Goal: Find specific page/section: Find specific page/section

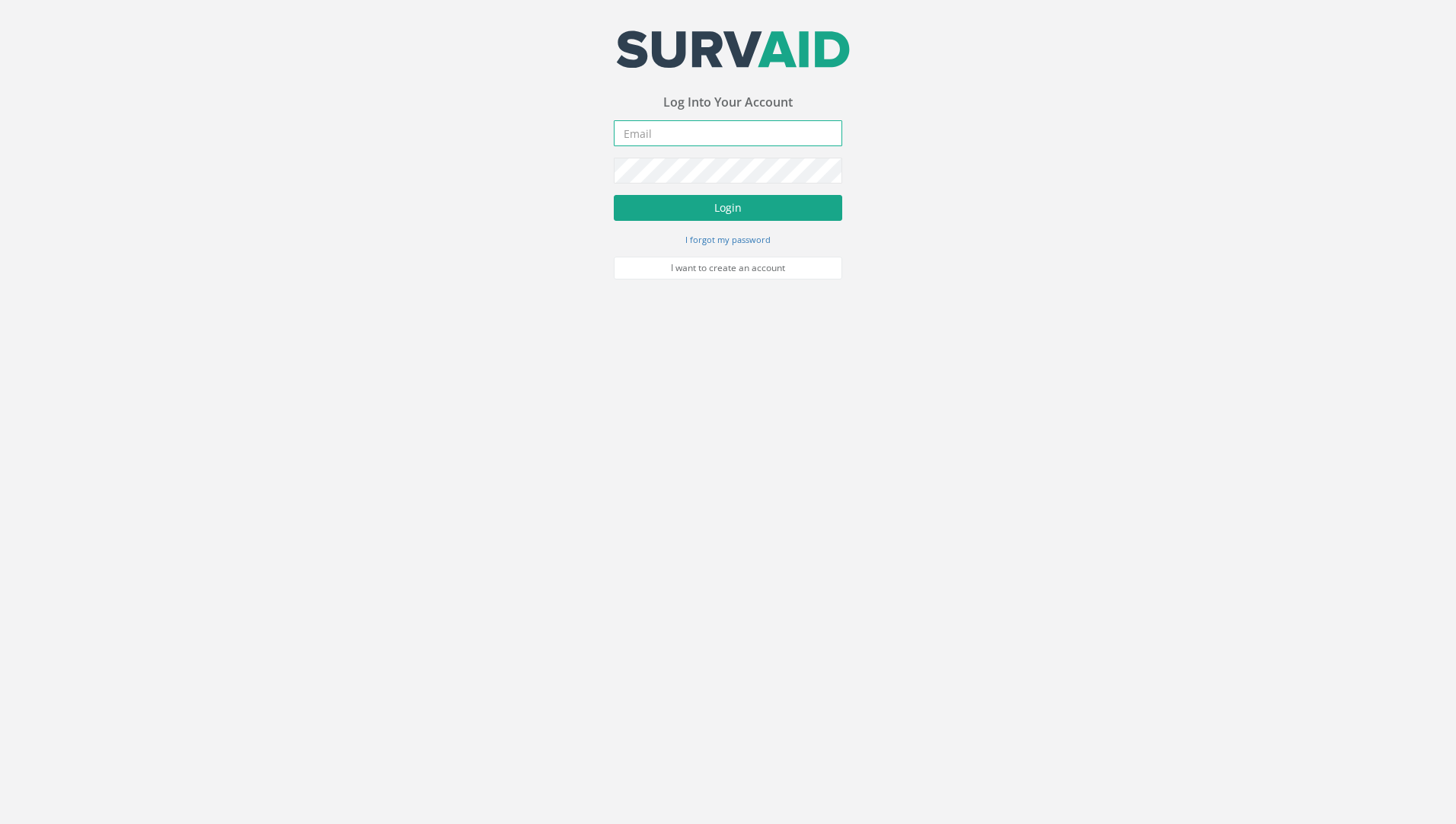
type input "[PERSON_NAME][EMAIL_ADDRESS][PERSON_NAME][DOMAIN_NAME]"
click at [668, 204] on button "Login" at bounding box center [728, 207] width 228 height 26
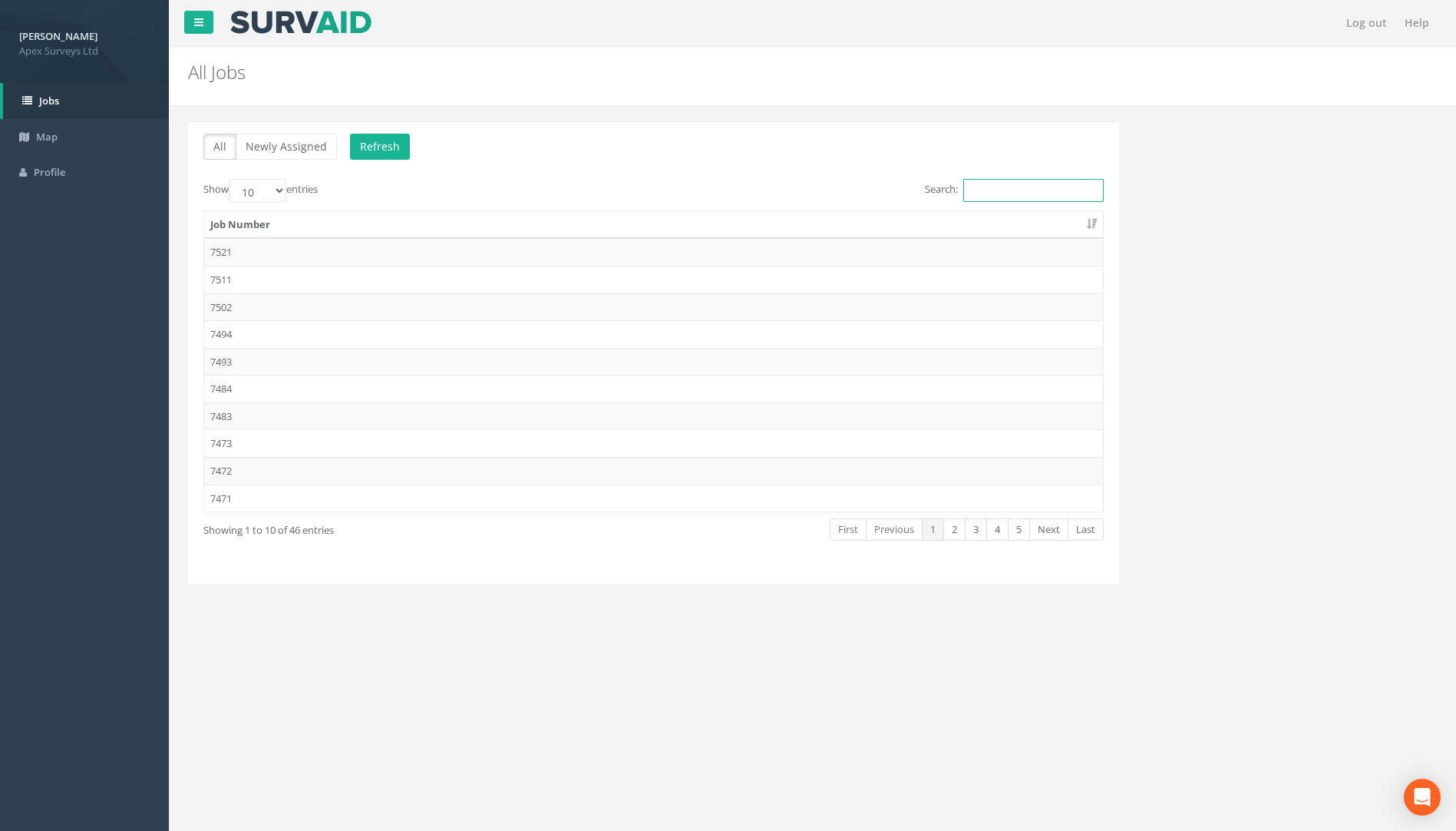
click at [1034, 186] on input "Search:" at bounding box center [1033, 190] width 141 height 23
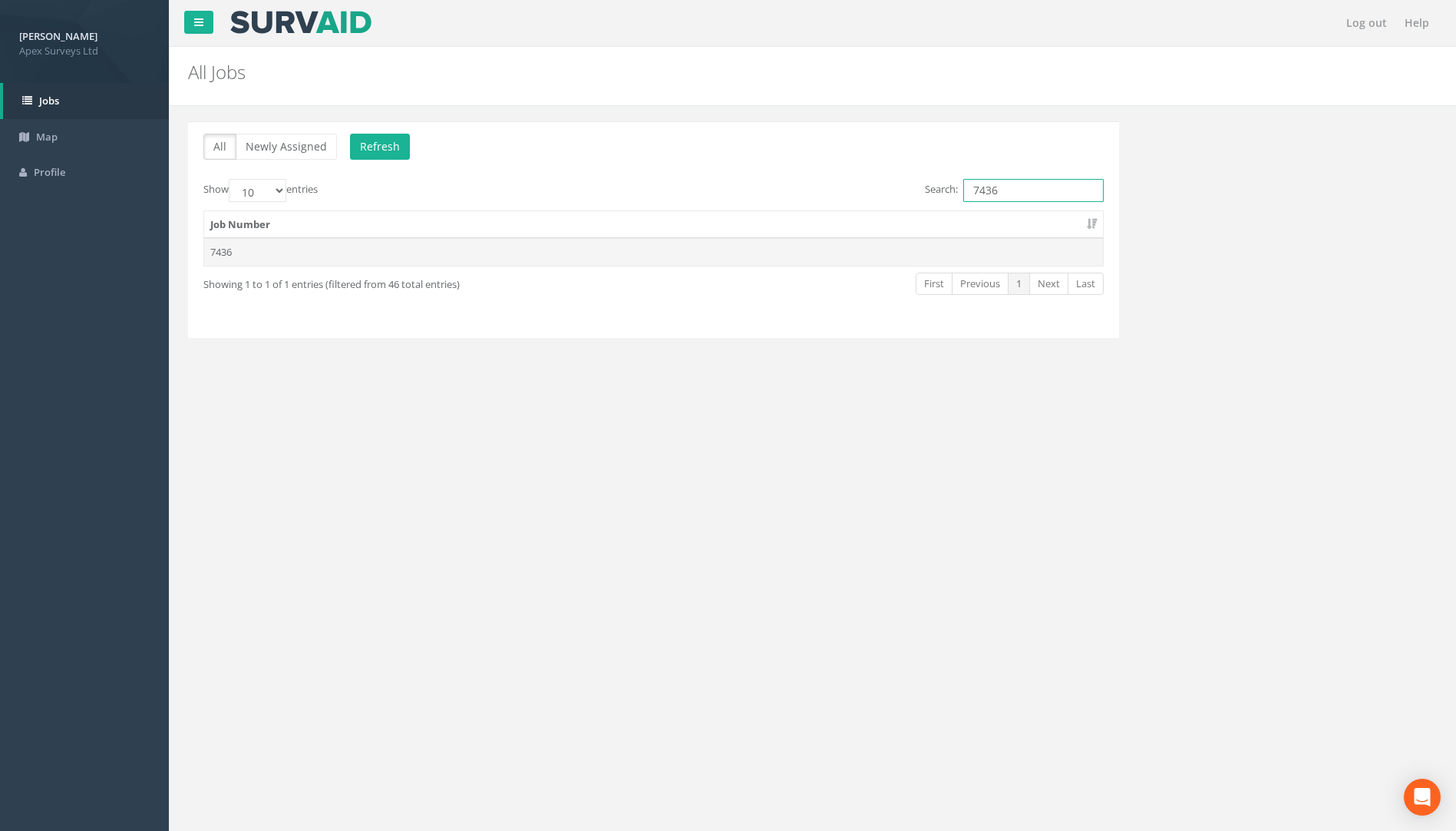
type input "7436"
click at [257, 257] on td "7436" at bounding box center [654, 252] width 899 height 28
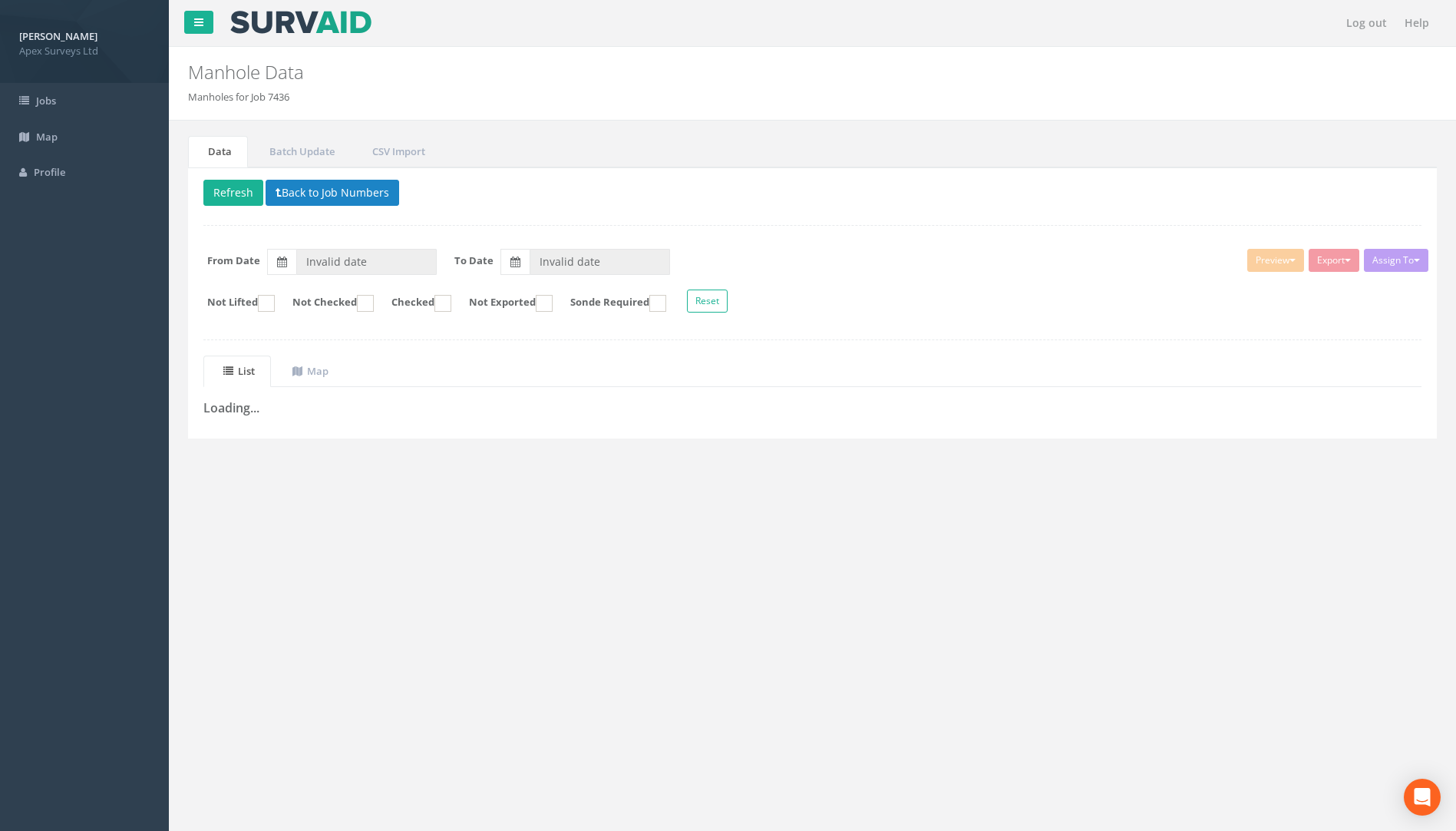
type input "[DATE]"
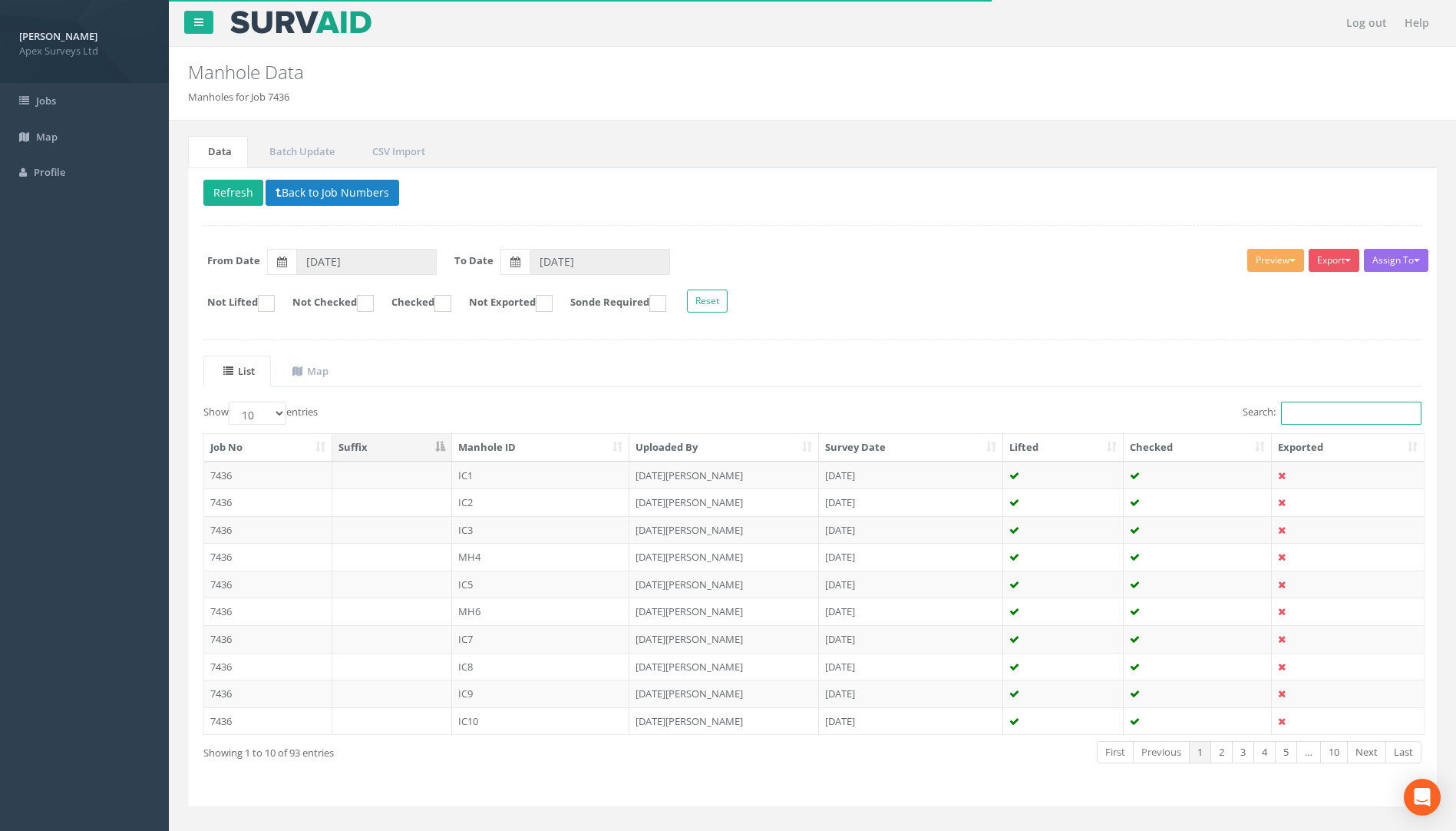
click at [1328, 404] on input "Search:" at bounding box center [1351, 413] width 141 height 23
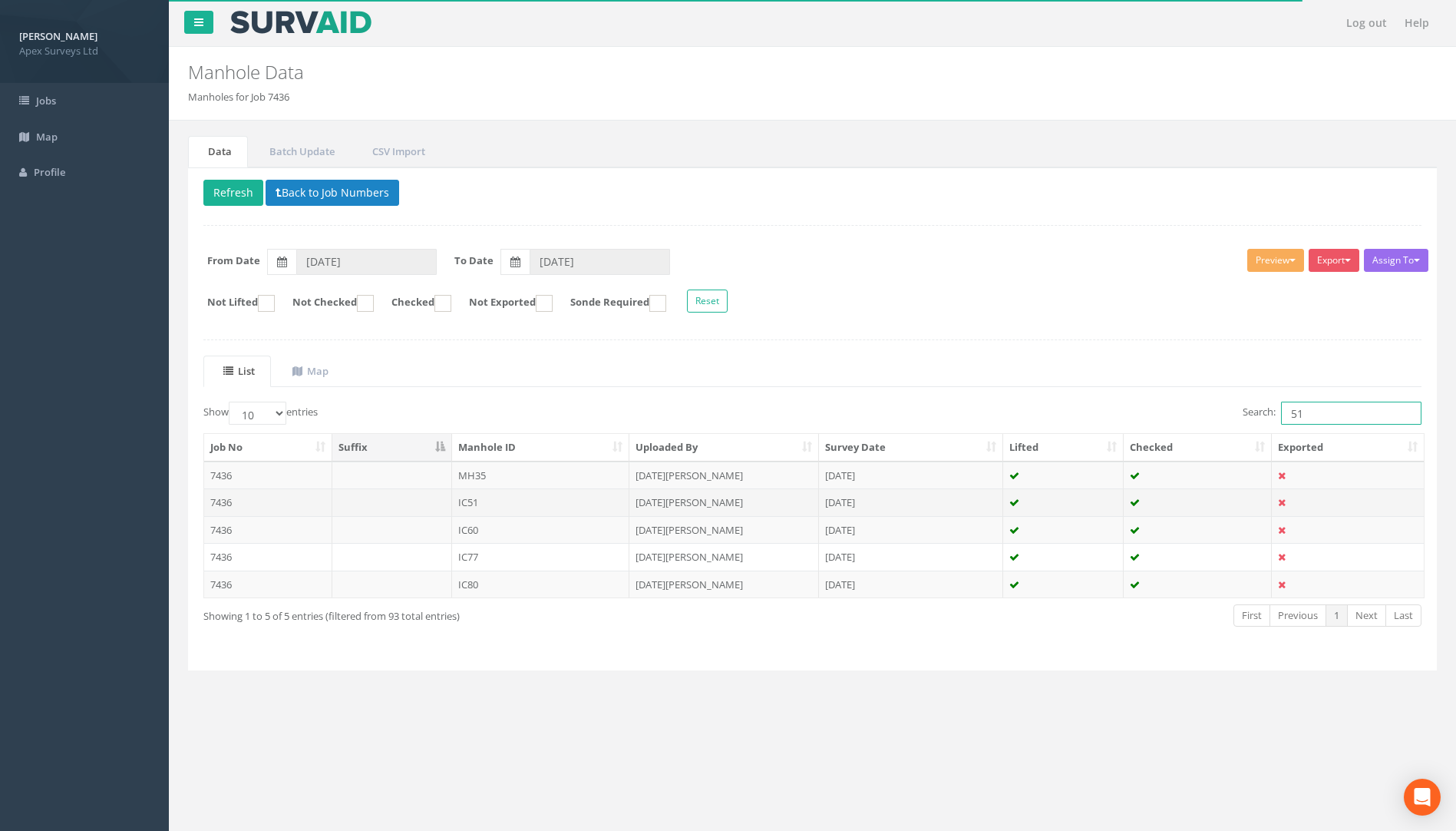
type input "51"
click at [221, 488] on td "7436" at bounding box center [268, 502] width 128 height 28
